Goal: Task Accomplishment & Management: Use online tool/utility

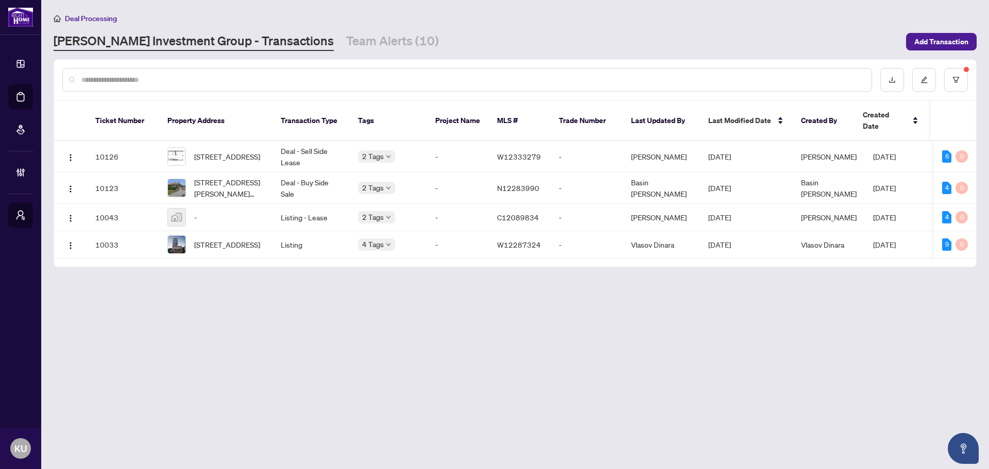
click at [206, 74] on input "text" at bounding box center [472, 79] width 782 height 11
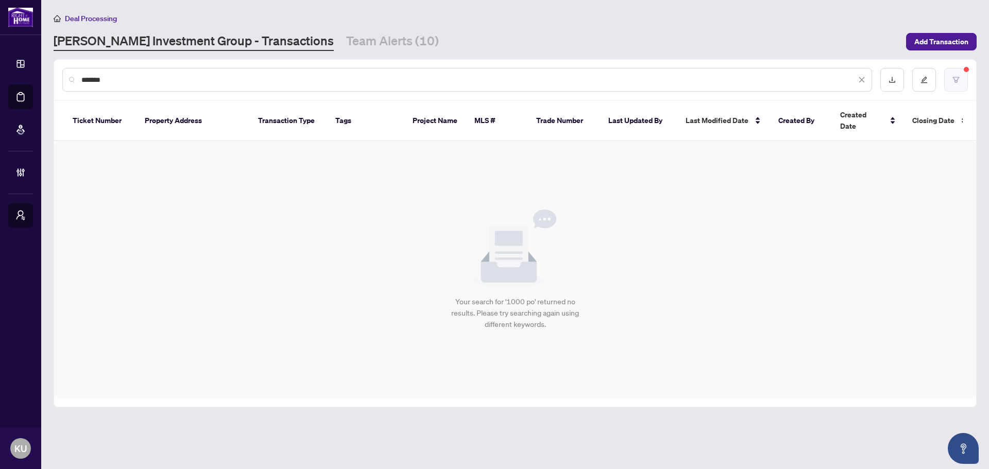
type input "*******"
click at [954, 88] on button "button" at bounding box center [956, 80] width 24 height 24
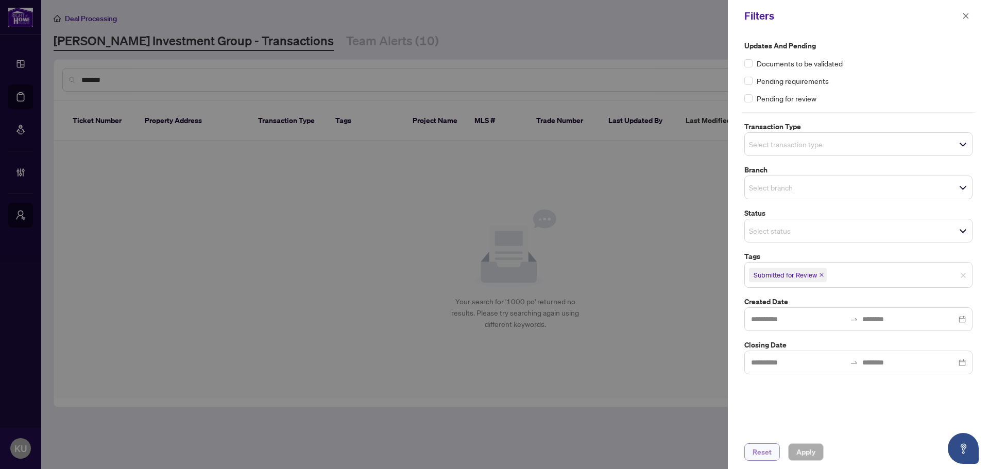
click at [770, 453] on span "Reset" at bounding box center [762, 452] width 19 height 16
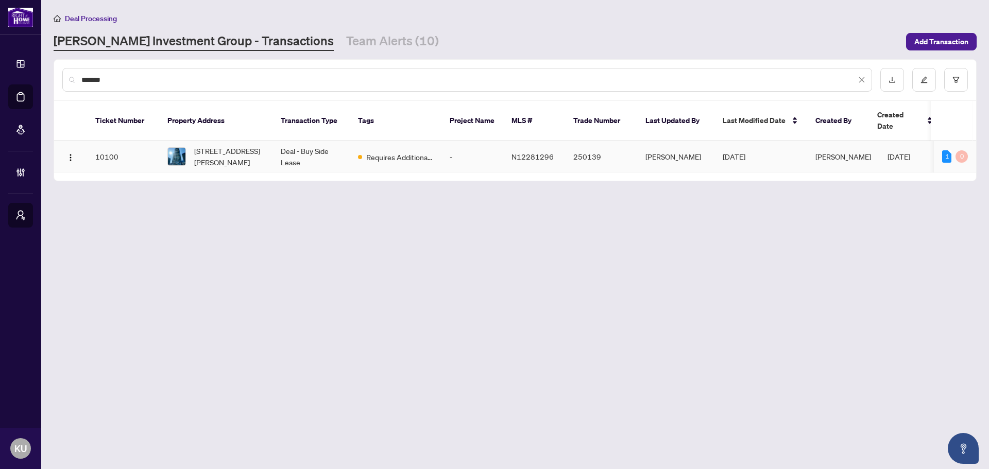
click at [208, 151] on span "[STREET_ADDRESS][PERSON_NAME]" at bounding box center [229, 156] width 70 height 23
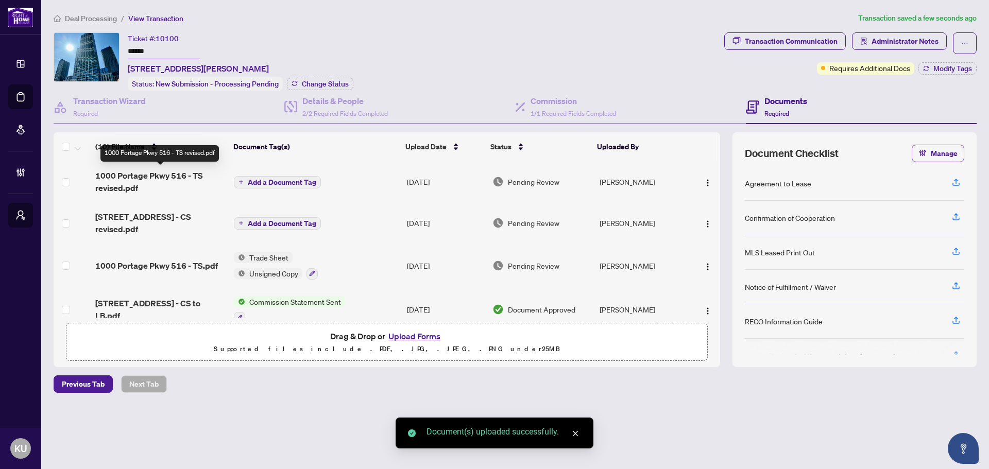
click at [170, 175] on span "1000 Portage Pkwy 516 - TS revised.pdf" at bounding box center [160, 182] width 130 height 25
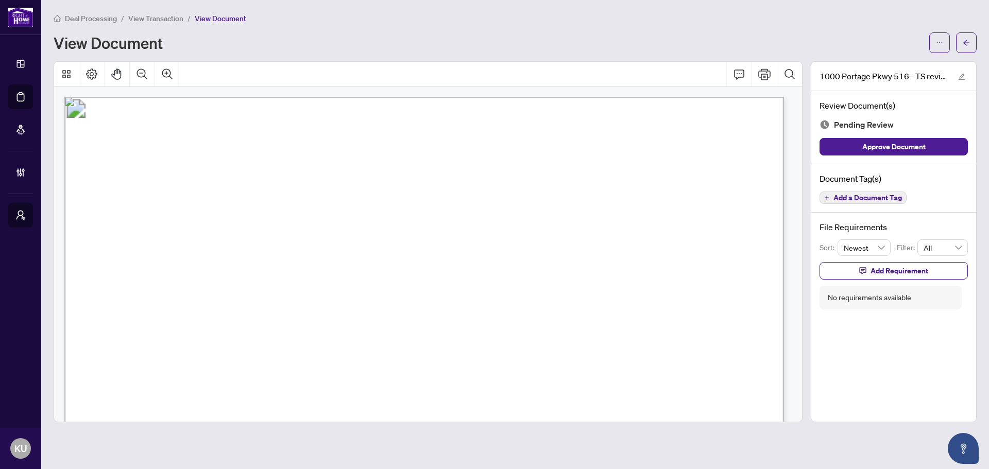
click at [843, 194] on span "Add a Document Tag" at bounding box center [868, 197] width 69 height 7
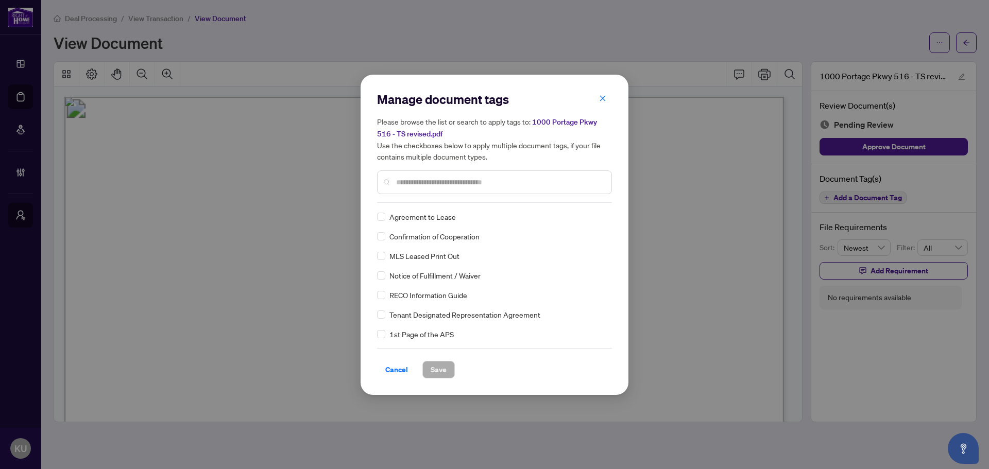
click at [422, 183] on input "text" at bounding box center [499, 182] width 207 height 11
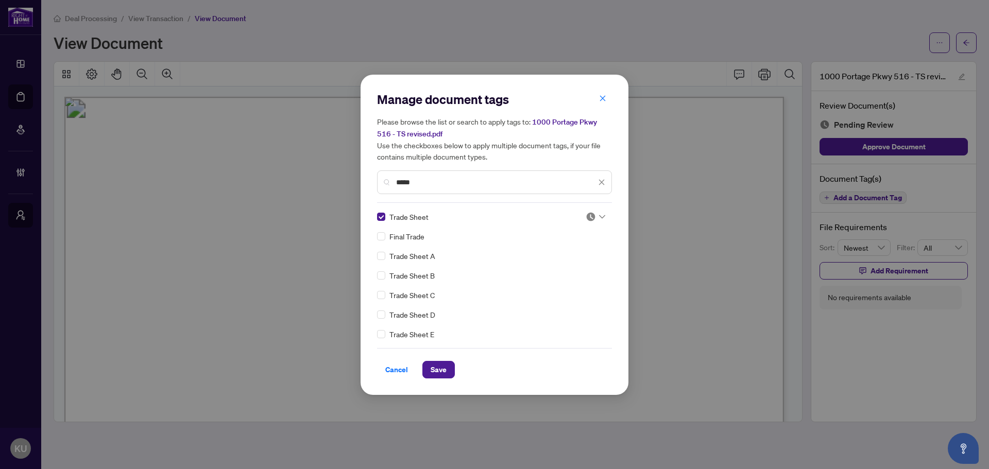
drag, startPoint x: 452, startPoint y: 189, endPoint x: 378, endPoint y: 188, distance: 74.2
click at [378, 188] on div "*****" at bounding box center [494, 183] width 235 height 24
drag, startPoint x: 425, startPoint y: 180, endPoint x: 357, endPoint y: 180, distance: 68.0
click at [358, 180] on div "Manage document tags Please browse the list or search to apply tags to: [STREET…" at bounding box center [494, 234] width 989 height 469
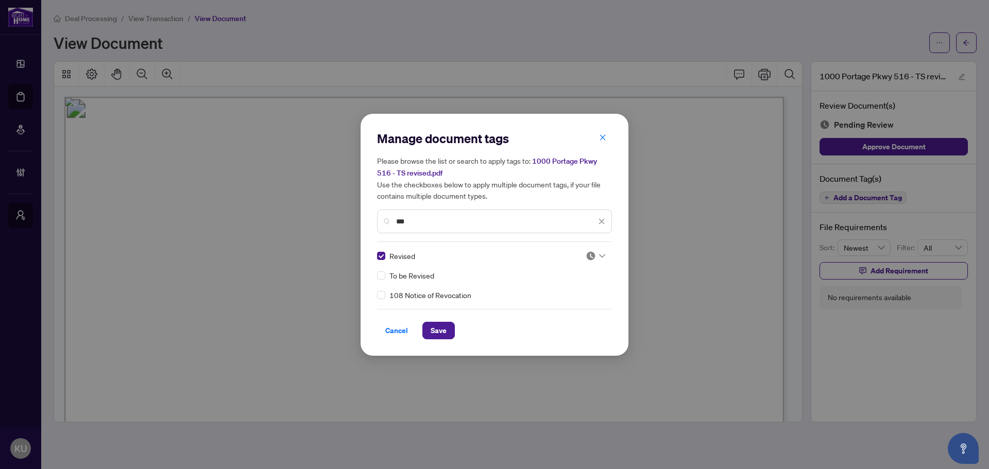
drag, startPoint x: 463, startPoint y: 224, endPoint x: 363, endPoint y: 232, distance: 100.3
click at [363, 232] on div "Manage document tags Please browse the list or search to apply tags to: [STREET…" at bounding box center [495, 235] width 268 height 242
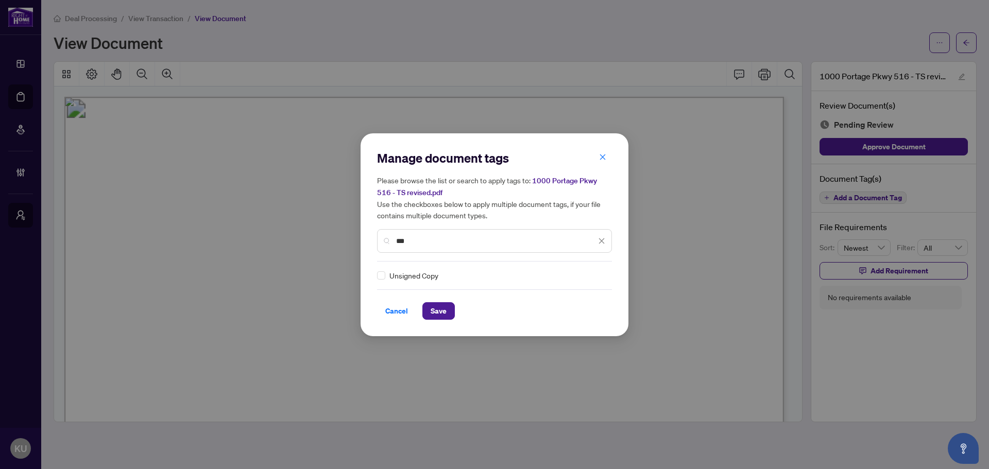
type input "***"
click at [444, 306] on span "Save" at bounding box center [439, 311] width 16 height 16
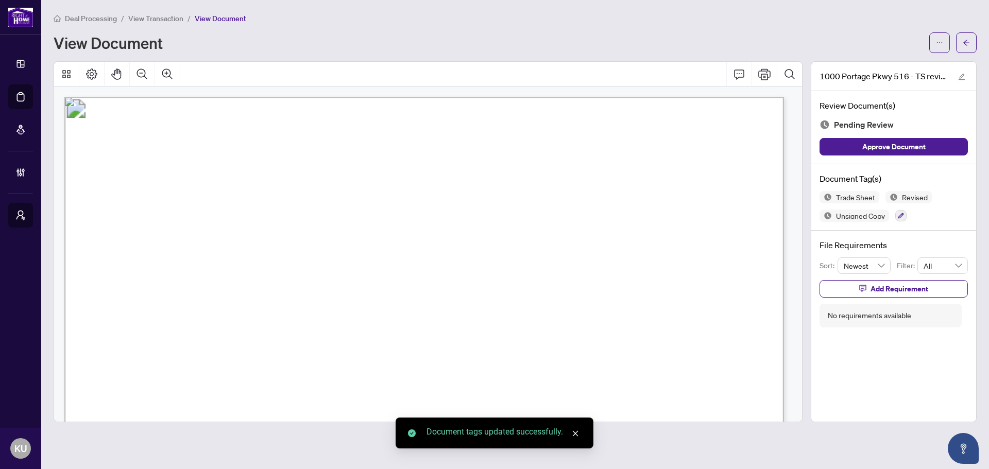
click at [963, 54] on div "Deal Processing / View Transaction / View Document View Document [STREET_ADDRES…" at bounding box center [515, 217] width 923 height 410
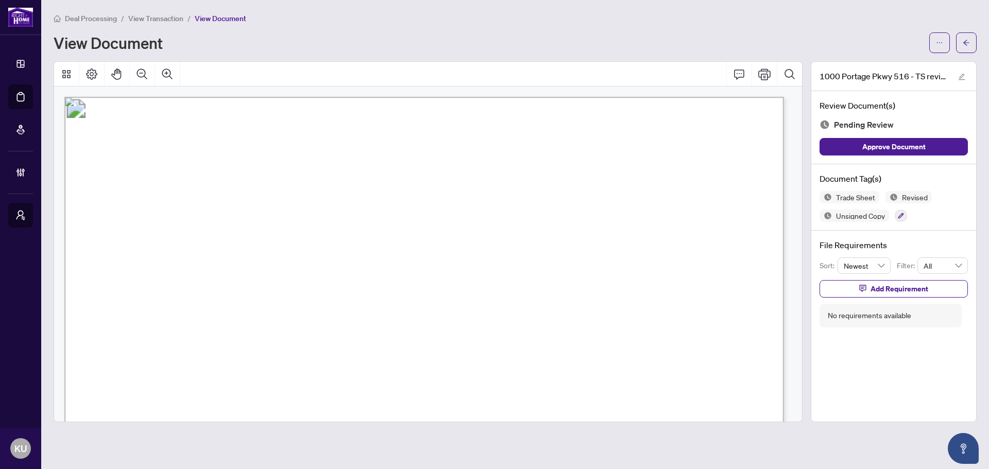
click at [101, 16] on span "Deal Processing" at bounding box center [91, 18] width 52 height 9
